Goal: Task Accomplishment & Management: Manage account settings

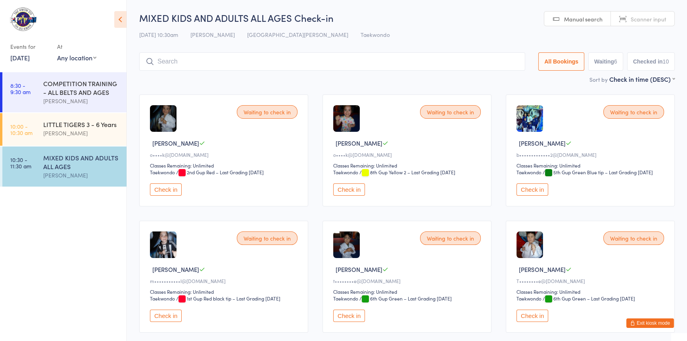
click at [642, 324] on button "Exit kiosk mode" at bounding box center [650, 323] width 48 height 10
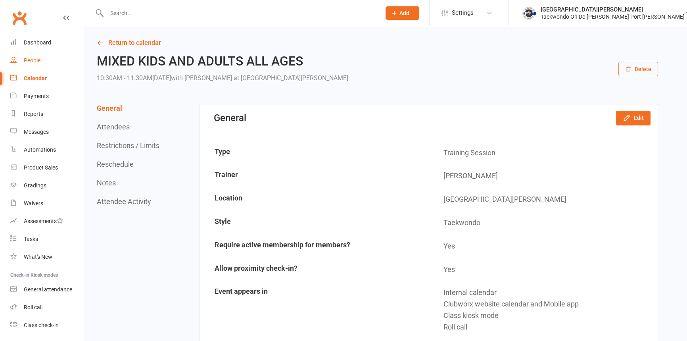
click at [33, 57] on div "People" at bounding box center [32, 60] width 17 height 6
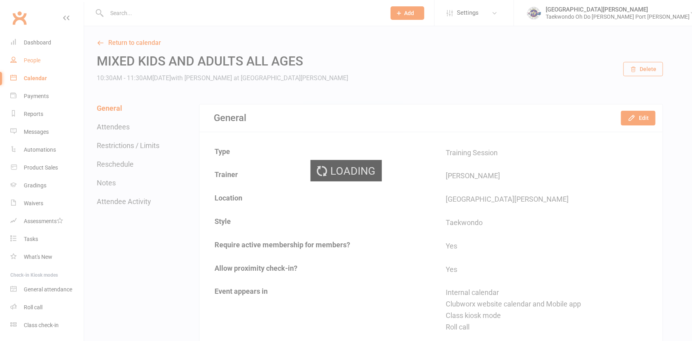
select select "100"
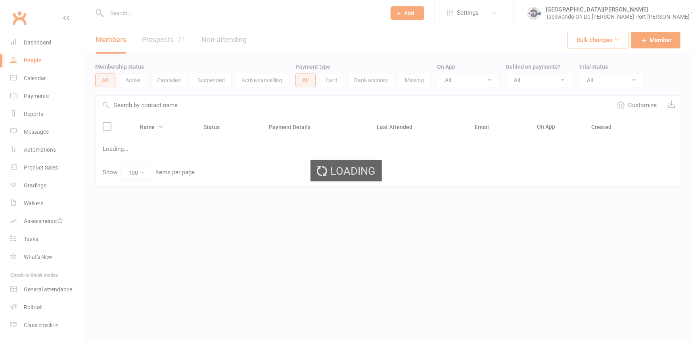
click at [144, 15] on input "text" at bounding box center [242, 13] width 276 height 11
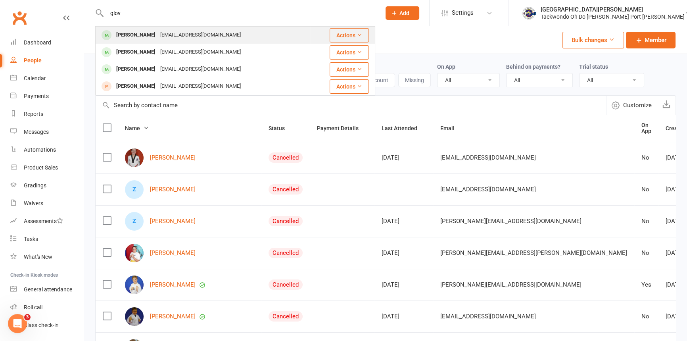
type input "glov"
click at [251, 36] on div "[PERSON_NAME] [EMAIL_ADDRESS][DOMAIN_NAME]" at bounding box center [203, 35] width 214 height 16
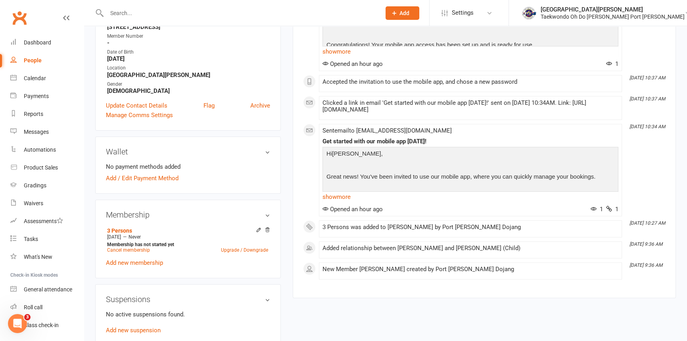
scroll to position [252, 0]
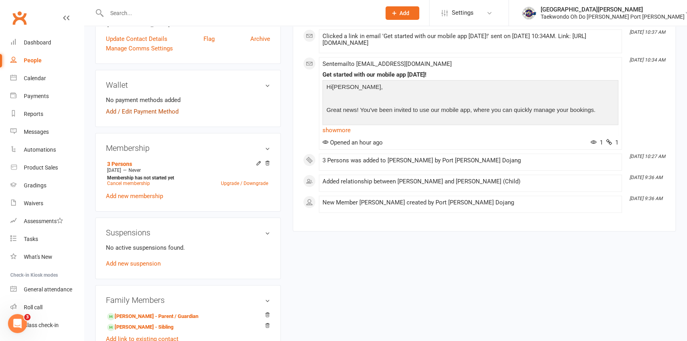
click at [142, 116] on link "Add / Edit Payment Method" at bounding box center [142, 112] width 73 height 10
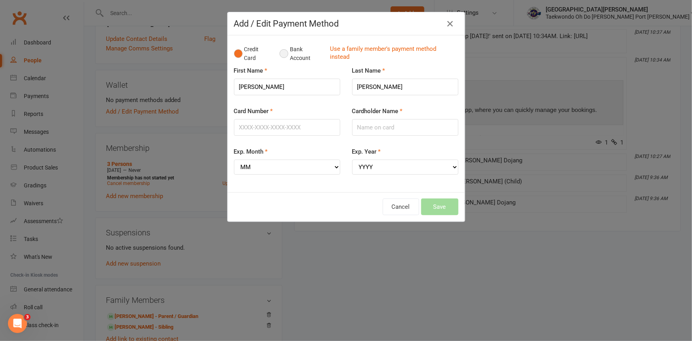
click at [281, 56] on button "Bank Account" at bounding box center [302, 54] width 44 height 24
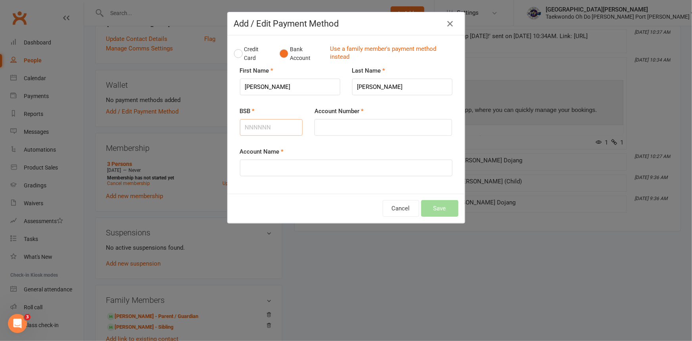
click at [271, 136] on input "BSB" at bounding box center [271, 127] width 63 height 17
type input "325185"
click at [332, 131] on input "Account Number" at bounding box center [383, 127] width 138 height 17
type input "0134722"
click at [291, 176] on input "Account Name" at bounding box center [346, 167] width 213 height 17
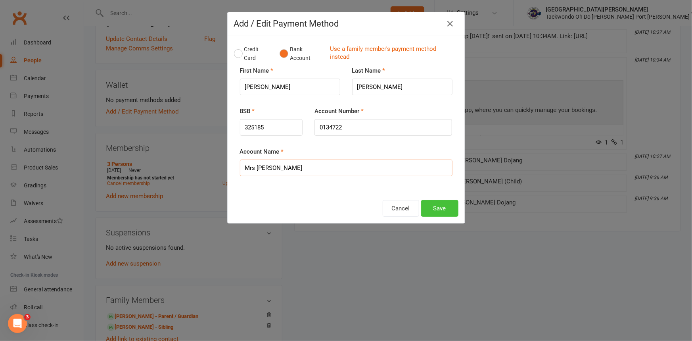
type input "Mrs [PERSON_NAME]"
click at [435, 217] on button "Save" at bounding box center [439, 208] width 37 height 17
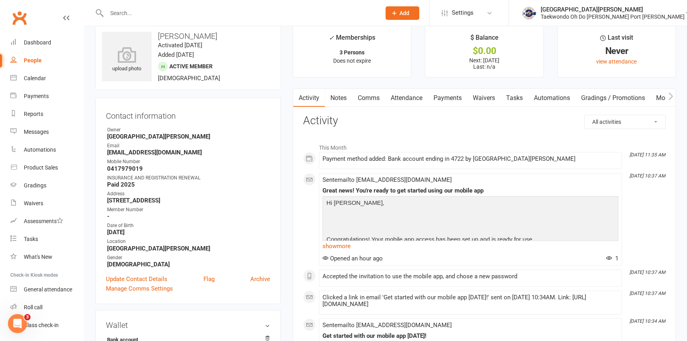
scroll to position [0, 0]
